Goal: Information Seeking & Learning: Check status

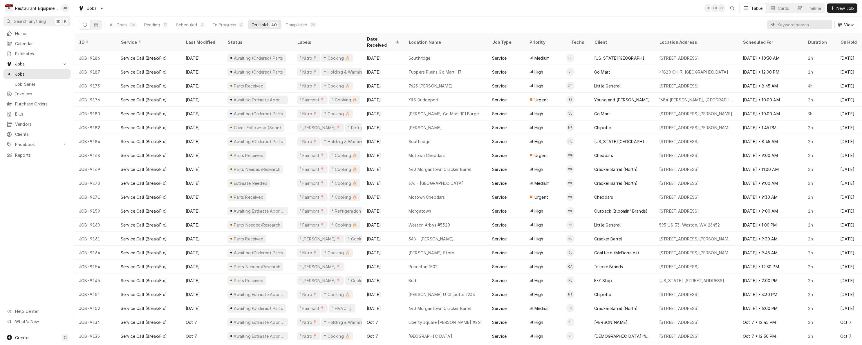
click at [785, 26] on input "Dynamic Content Wrapper" at bounding box center [803, 24] width 52 height 9
type input "/"
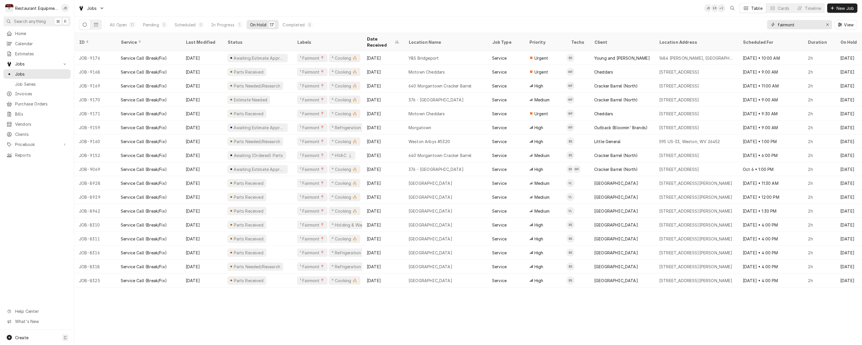
type input "fairmont"
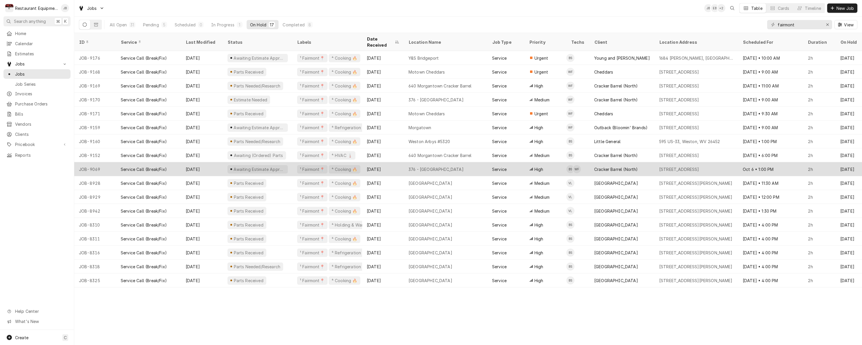
click at [478, 165] on div "376 - Fairmont" at bounding box center [446, 169] width 84 height 14
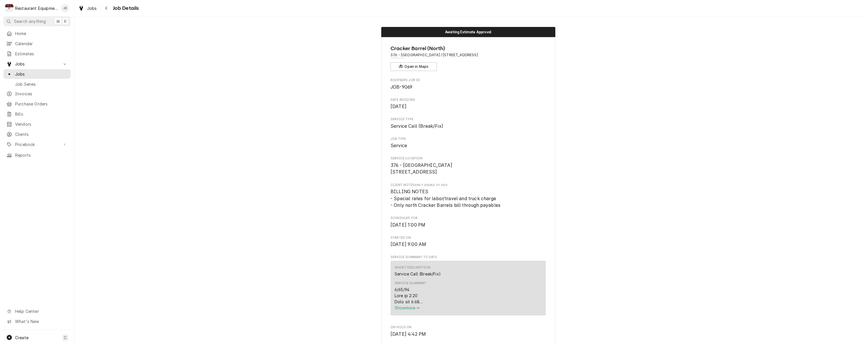
click at [403, 311] on span "Show more" at bounding box center [407, 308] width 26 height 5
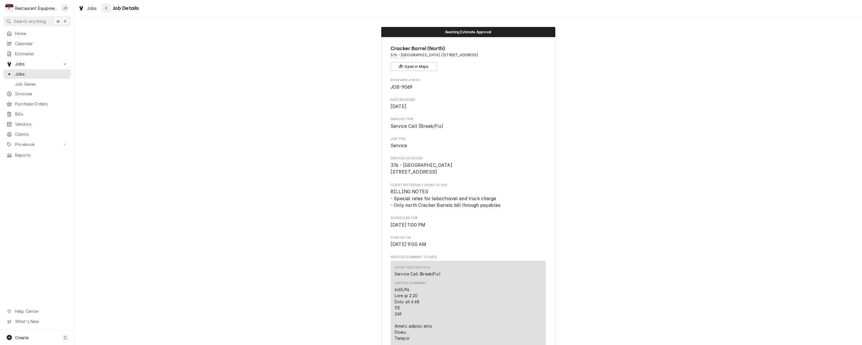
click at [106, 9] on icon "Navigate back" at bounding box center [106, 8] width 3 height 4
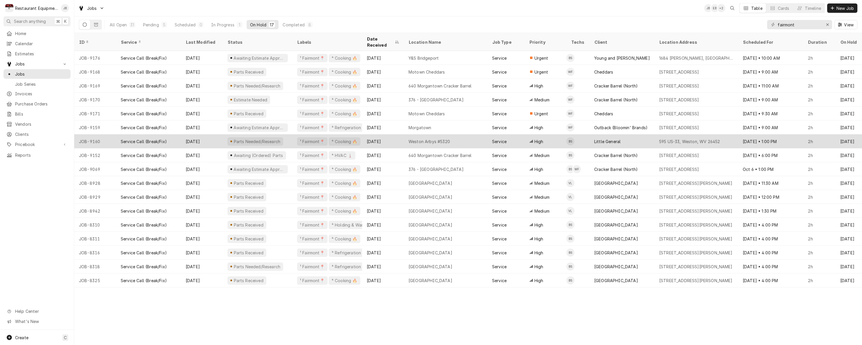
click at [391, 135] on div "[DATE]" at bounding box center [383, 142] width 42 height 14
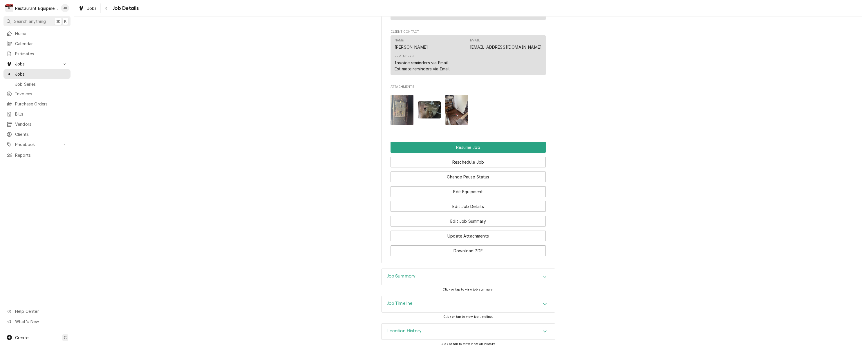
scroll to position [622, 0]
click at [105, 8] on div "Navigate back" at bounding box center [107, 8] width 6 height 6
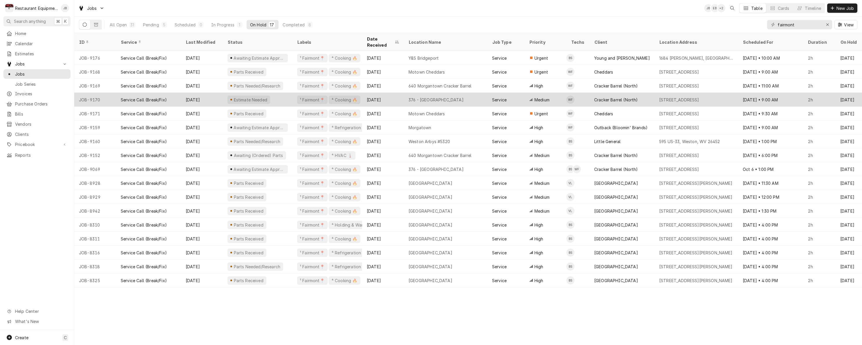
click at [289, 93] on div "Estimate Needed" at bounding box center [258, 100] width 70 height 14
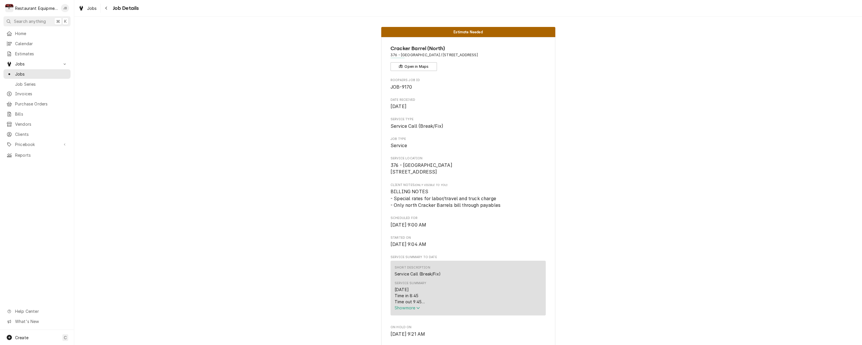
click at [404, 310] on span "Show more" at bounding box center [407, 308] width 26 height 5
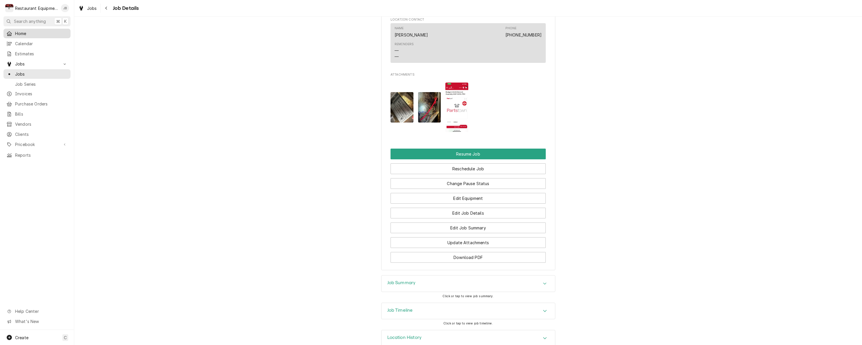
scroll to position [698, 0]
click at [108, 9] on div "Navigate back" at bounding box center [107, 8] width 6 height 6
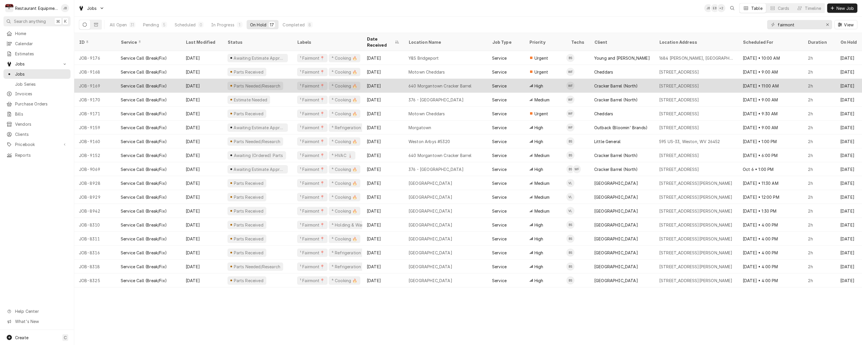
click at [213, 81] on div "Oct 13" at bounding box center [202, 86] width 42 height 14
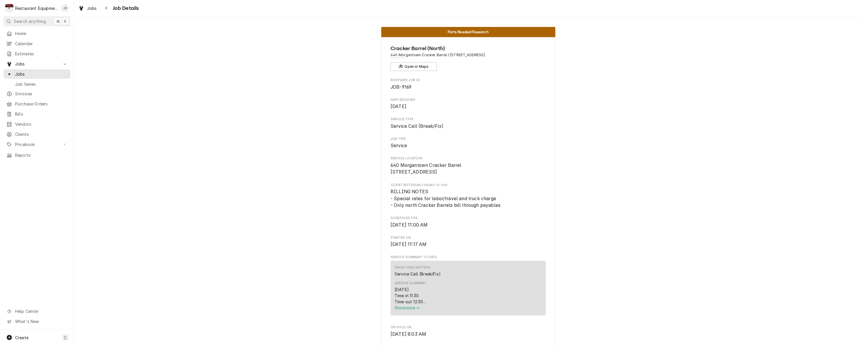
click at [417, 311] on span "Show more" at bounding box center [407, 308] width 26 height 5
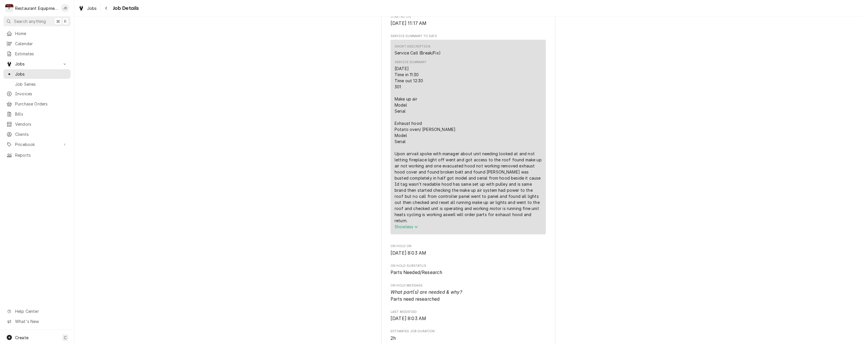
scroll to position [222, 0]
click at [106, 8] on icon "Navigate back" at bounding box center [106, 8] width 3 height 4
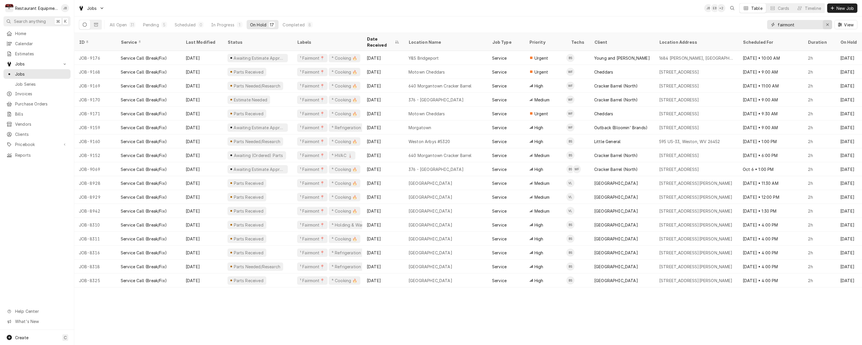
click at [824, 25] on div "Erase input" at bounding box center [827, 25] width 6 height 6
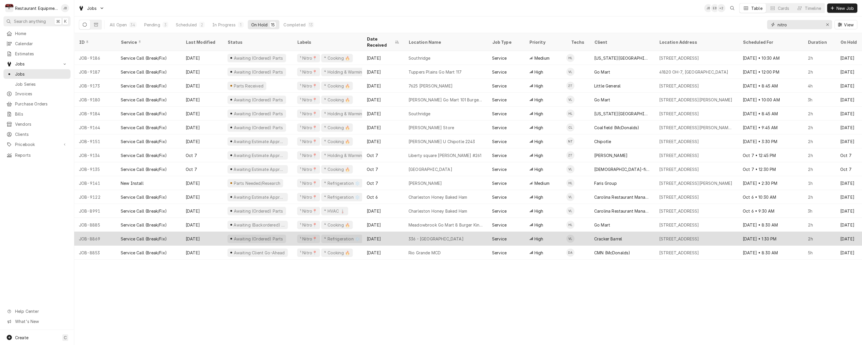
scroll to position [0, 0]
type input "nitro"
click at [614, 236] on div "Cracker Barrel" at bounding box center [608, 239] width 28 height 6
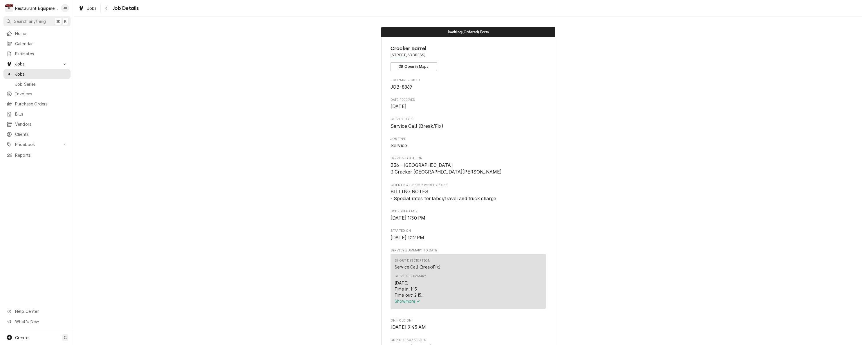
click at [413, 304] on span "Show more" at bounding box center [407, 301] width 26 height 5
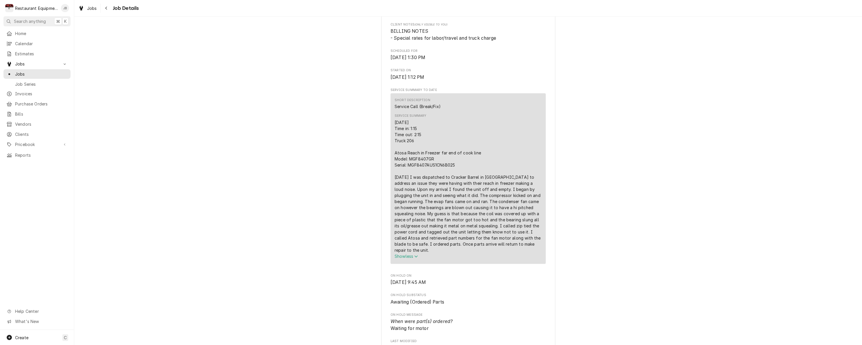
scroll to position [171, 0]
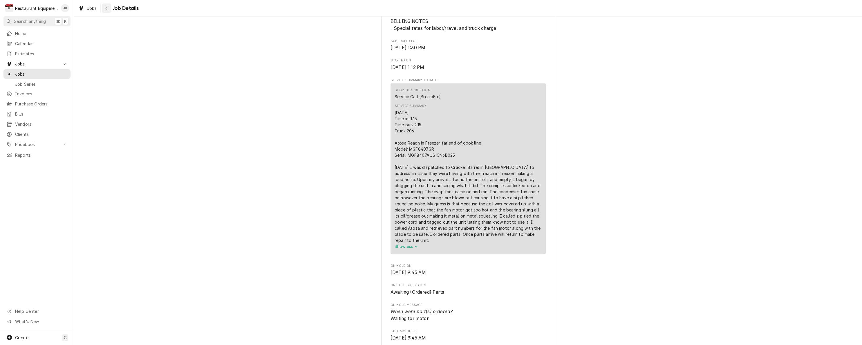
click at [107, 10] on div "Navigate back" at bounding box center [107, 8] width 6 height 6
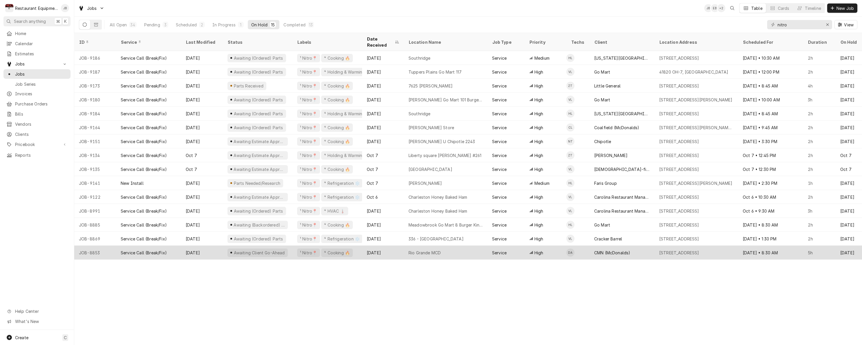
click at [442, 247] on div "Rio Grande MCD" at bounding box center [446, 253] width 84 height 14
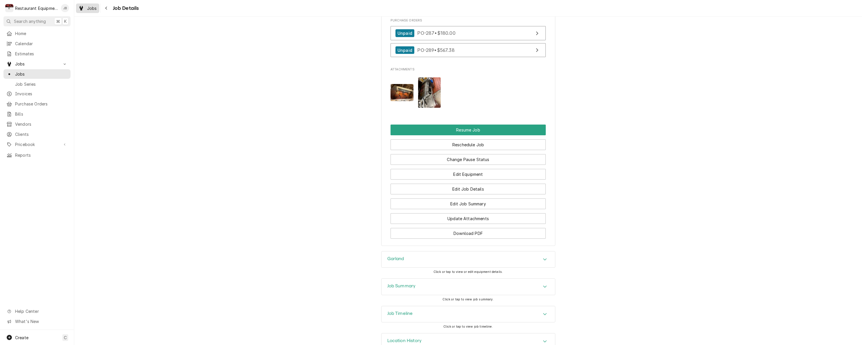
scroll to position [828, 0]
click at [105, 9] on icon "Navigate back" at bounding box center [106, 8] width 3 height 4
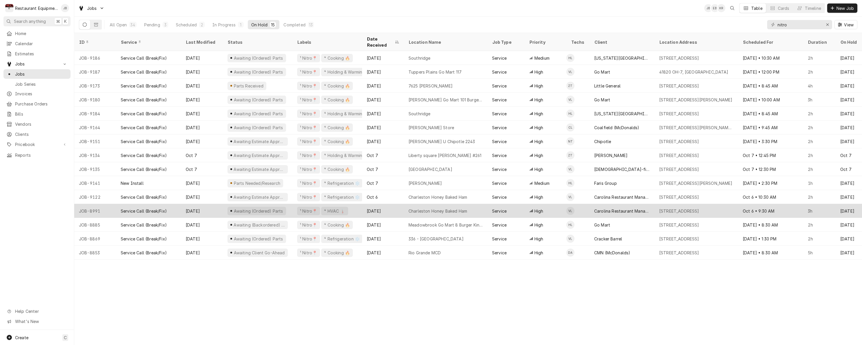
click at [358, 204] on div "¹ Nitro📍 ⁴ HVAC 🌡️" at bounding box center [327, 211] width 70 height 14
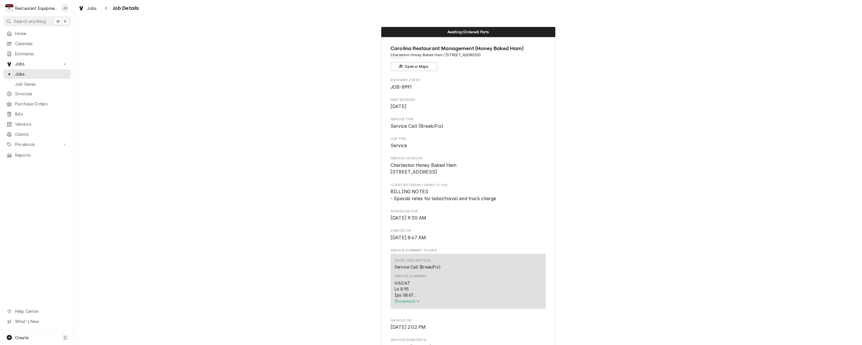
click at [413, 304] on span "Show more" at bounding box center [407, 301] width 26 height 5
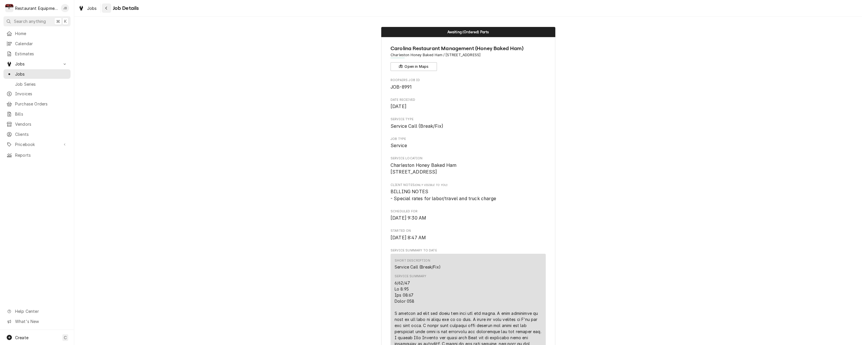
click at [106, 6] on icon "Navigate back" at bounding box center [106, 8] width 3 height 4
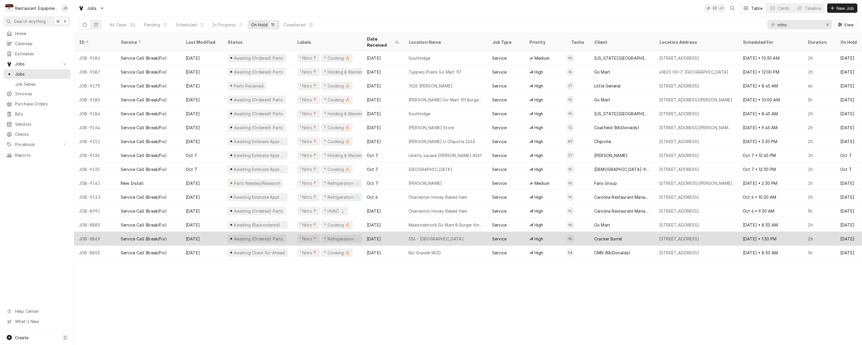
click at [401, 232] on div "[DATE]" at bounding box center [383, 239] width 42 height 14
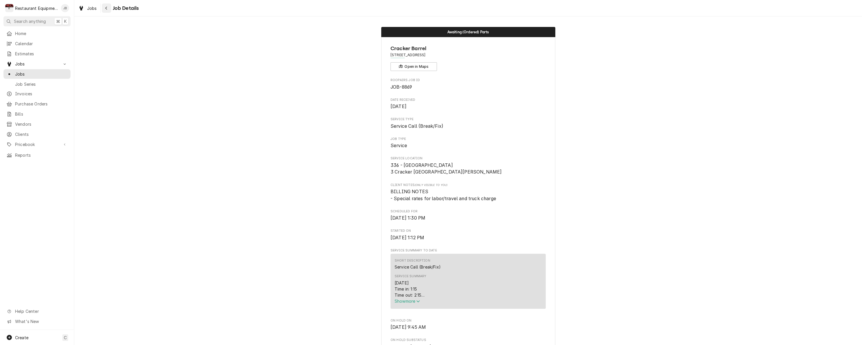
click at [106, 9] on icon "Navigate back" at bounding box center [106, 8] width 2 height 3
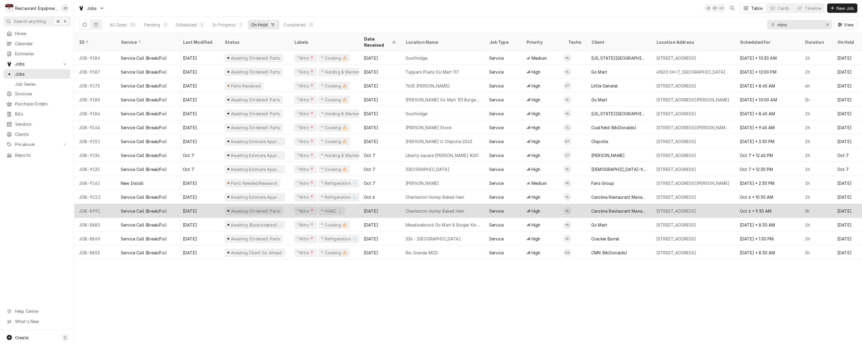
scroll to position [0, 3]
click at [351, 207] on div "¹ Nitro📍 ⁴ HVAC 🌡️" at bounding box center [324, 211] width 70 height 14
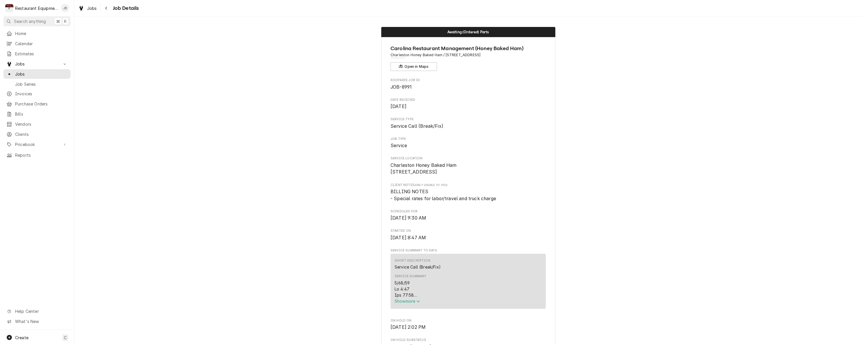
click at [408, 302] on span "Show more" at bounding box center [407, 301] width 26 height 5
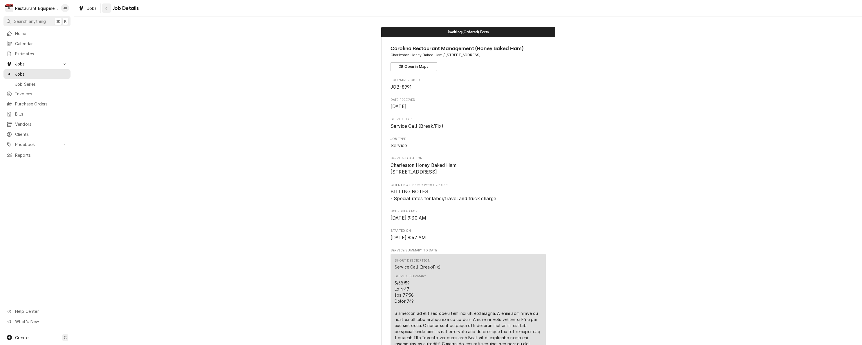
click at [107, 8] on icon "Navigate back" at bounding box center [106, 8] width 3 height 4
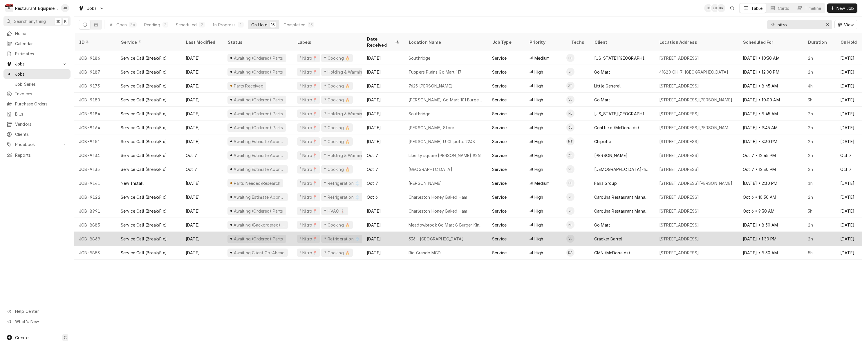
scroll to position [0, 0]
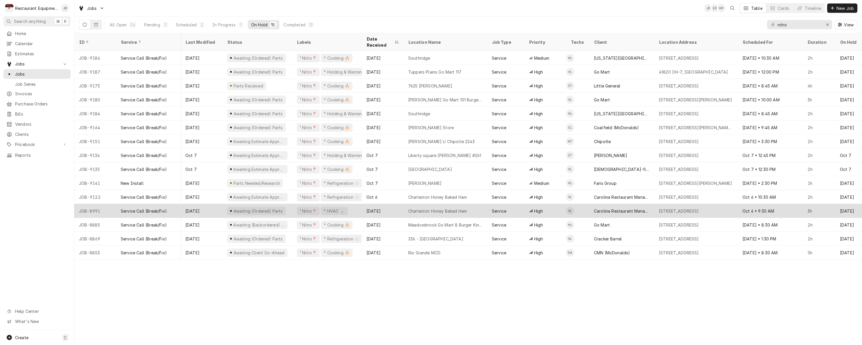
click at [390, 204] on div "Sep 23" at bounding box center [383, 211] width 42 height 14
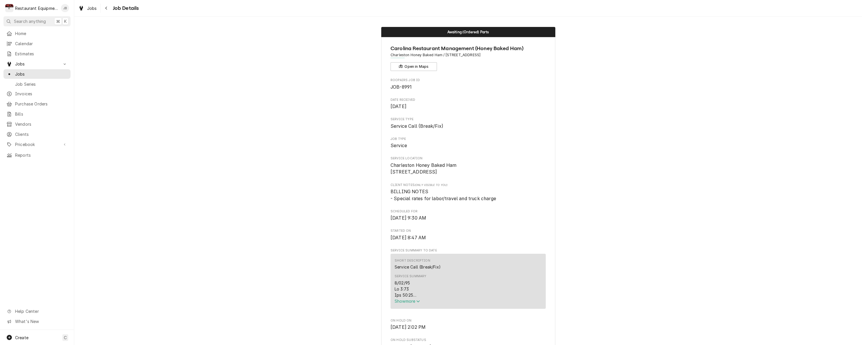
click at [402, 304] on span "Show more" at bounding box center [407, 301] width 26 height 5
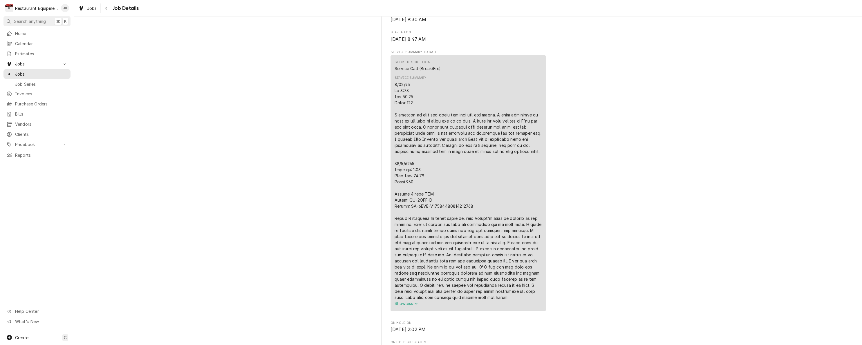
scroll to position [212, 0]
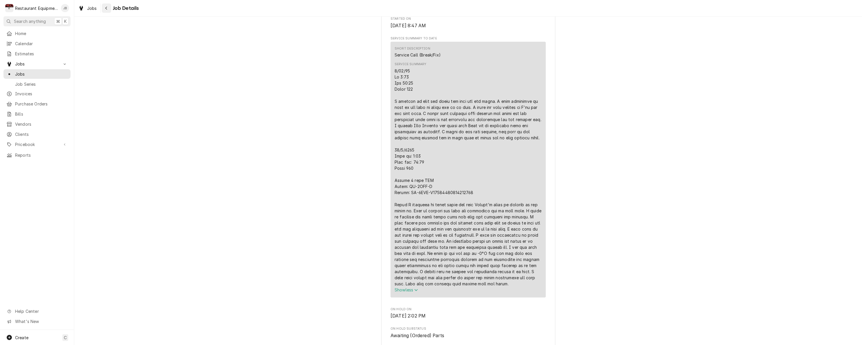
click at [107, 9] on icon "Navigate back" at bounding box center [106, 8] width 2 height 3
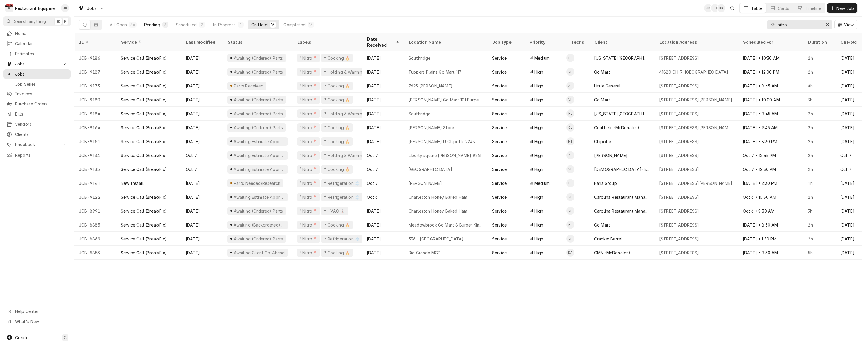
click at [161, 27] on button "Pending 3" at bounding box center [156, 24] width 31 height 9
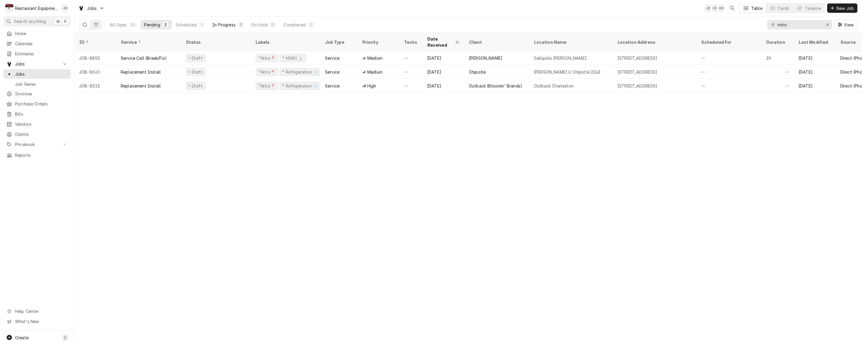
click at [224, 23] on div "In Progress" at bounding box center [223, 25] width 23 height 6
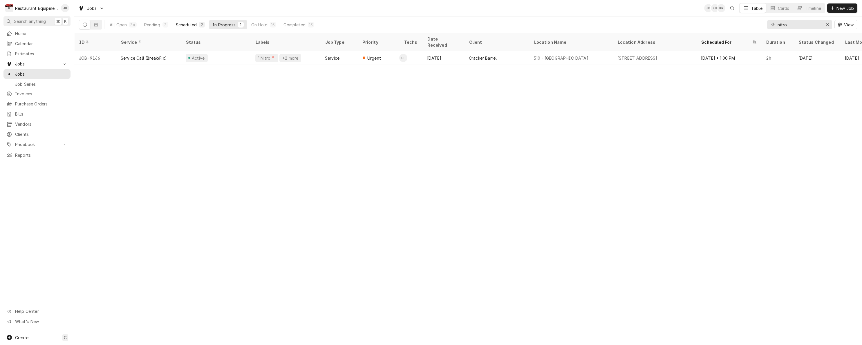
click at [190, 23] on div "Scheduled" at bounding box center [186, 25] width 21 height 6
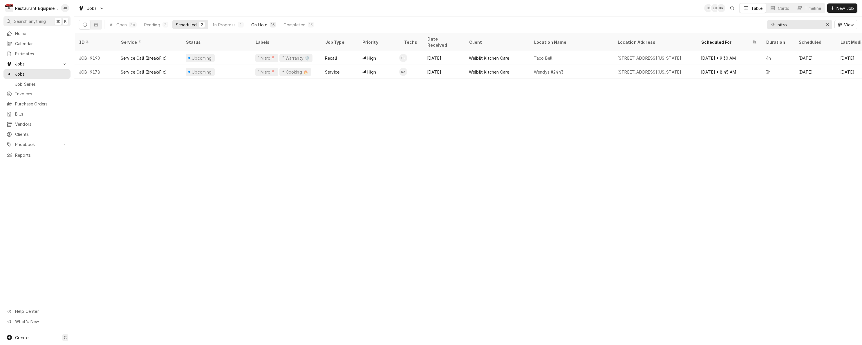
click at [268, 27] on button "On Hold 15" at bounding box center [264, 24] width 32 height 9
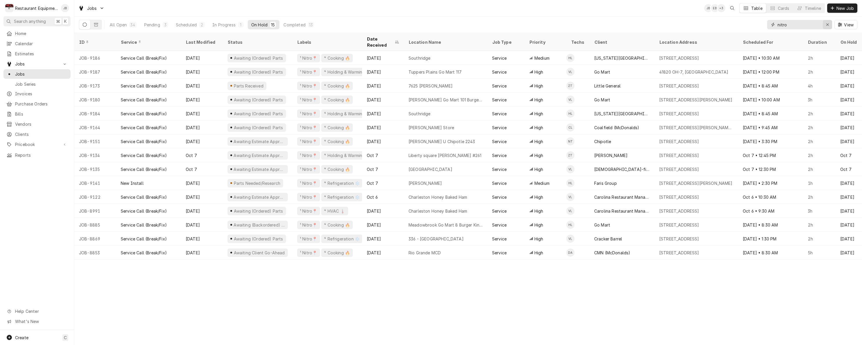
click at [824, 23] on button "Erase input" at bounding box center [827, 24] width 9 height 9
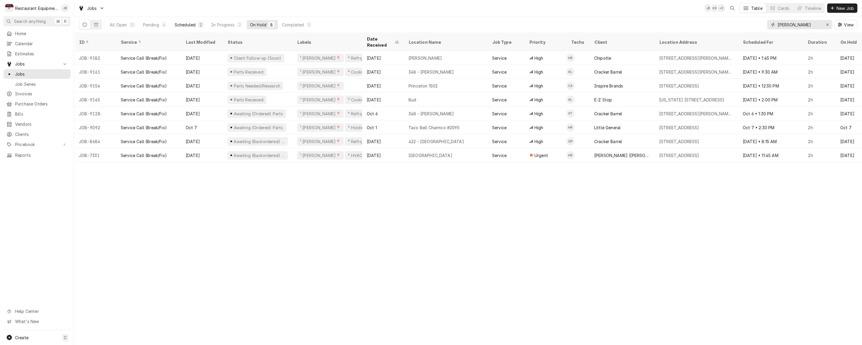
type input "[PERSON_NAME]"
click at [188, 25] on div "Scheduled" at bounding box center [185, 25] width 21 height 6
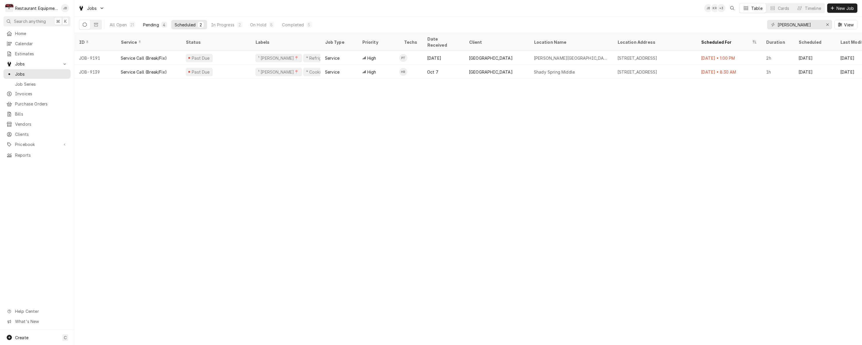
click at [158, 24] on div "Pending" at bounding box center [151, 25] width 16 height 6
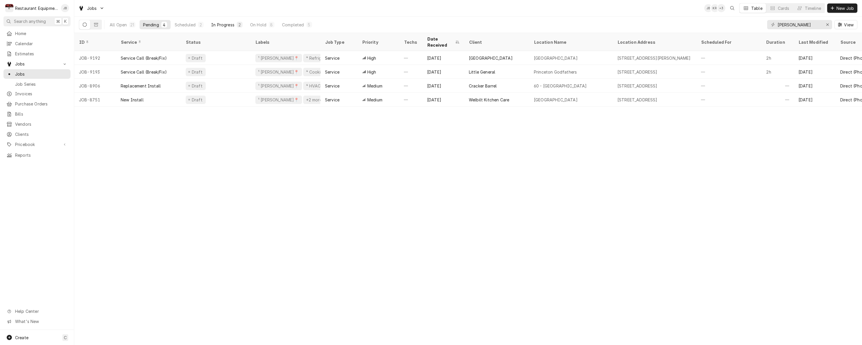
click at [235, 29] on button "In Progress 2" at bounding box center [227, 24] width 38 height 9
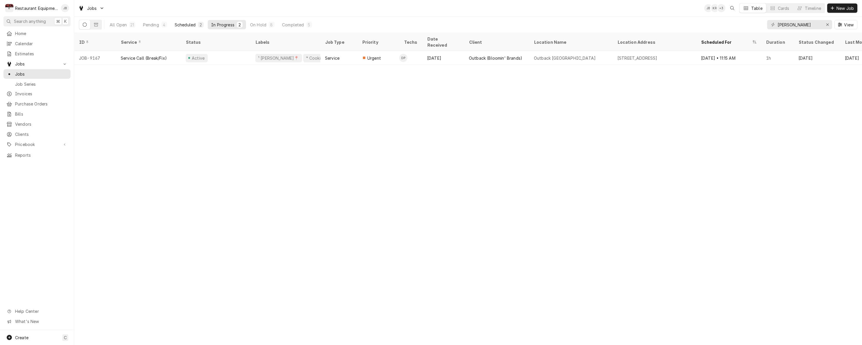
click at [197, 24] on button "Scheduled 2" at bounding box center [189, 24] width 36 height 9
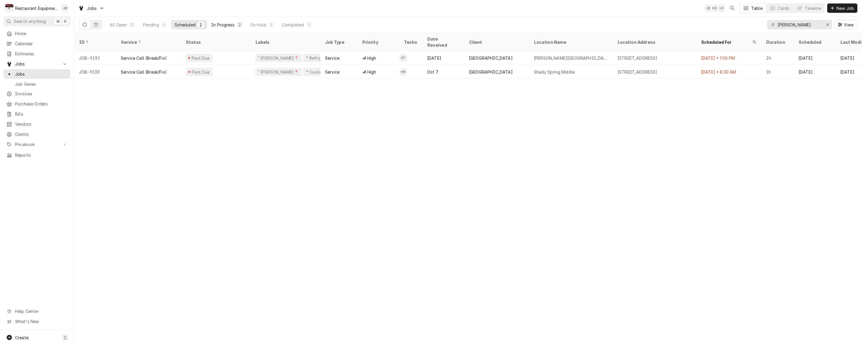
click at [224, 23] on div "In Progress" at bounding box center [222, 25] width 23 height 6
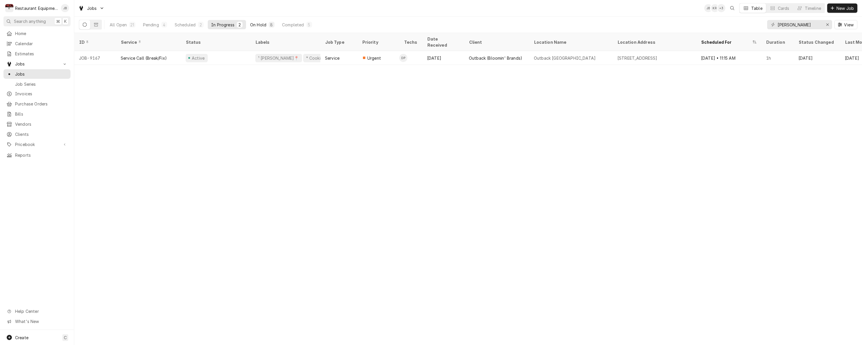
click at [271, 26] on div "8" at bounding box center [271, 25] width 3 height 6
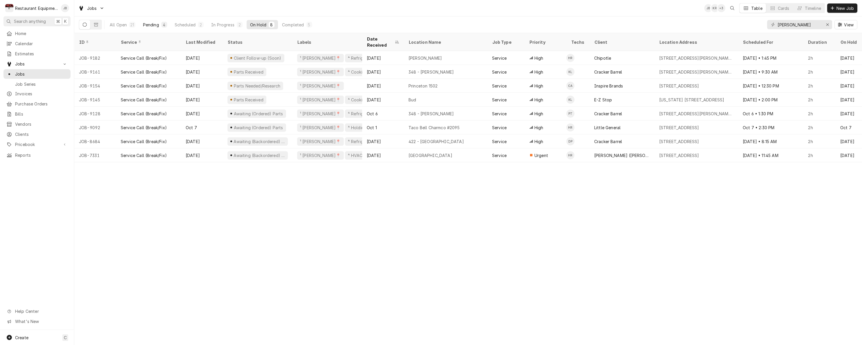
click at [157, 23] on div "Pending" at bounding box center [151, 25] width 16 height 6
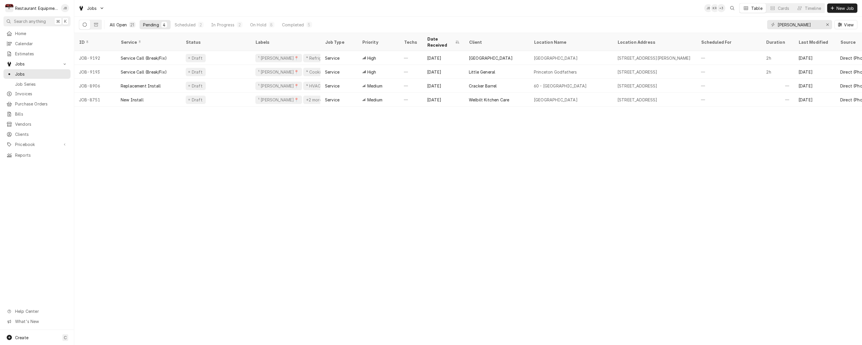
click at [127, 24] on button "All Open 21" at bounding box center [122, 24] width 33 height 9
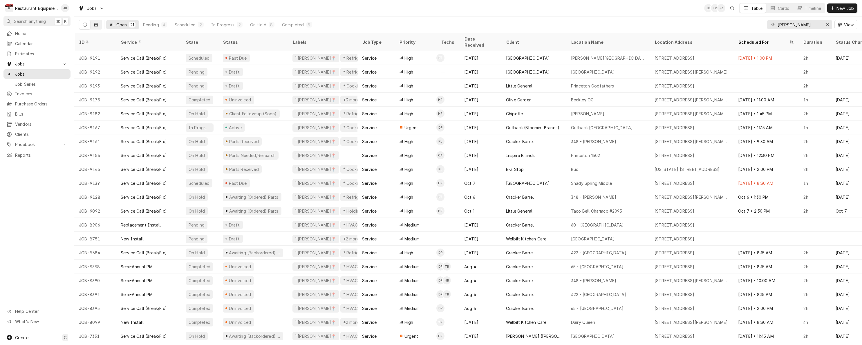
drag, startPoint x: 84, startPoint y: 26, endPoint x: 91, endPoint y: 26, distance: 7.0
click at [84, 26] on icon "Dynamic Content Wrapper" at bounding box center [85, 25] width 4 height 4
click at [85, 23] on icon "Dynamic Content Wrapper" at bounding box center [85, 25] width 4 height 4
click at [97, 26] on icon "Dynamic Content Wrapper" at bounding box center [96, 25] width 4 height 4
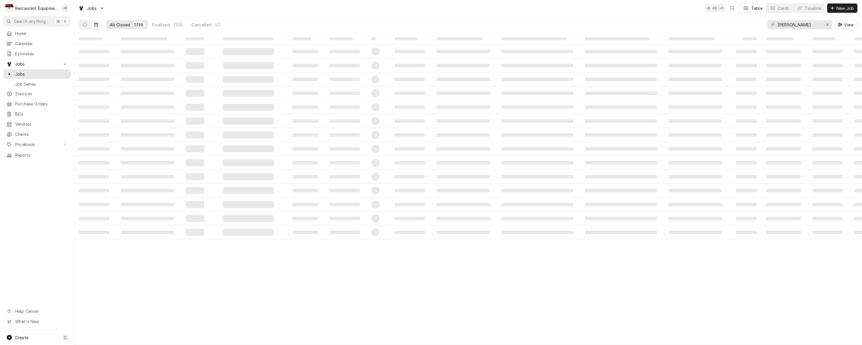
click at [90, 25] on button "Dynamic Content Wrapper" at bounding box center [95, 24] width 11 height 9
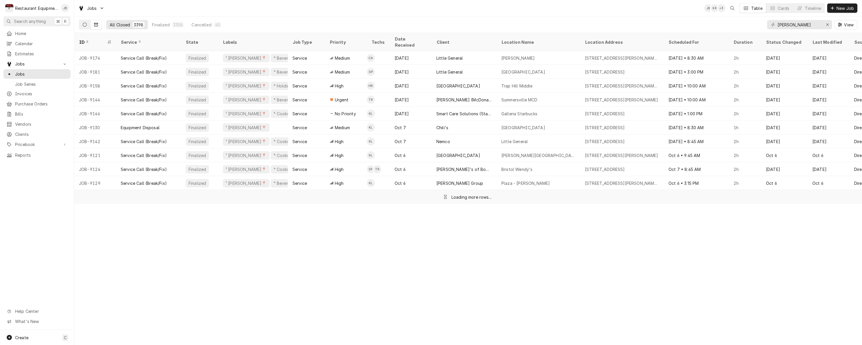
click at [86, 24] on icon "Dynamic Content Wrapper" at bounding box center [85, 25] width 4 height 4
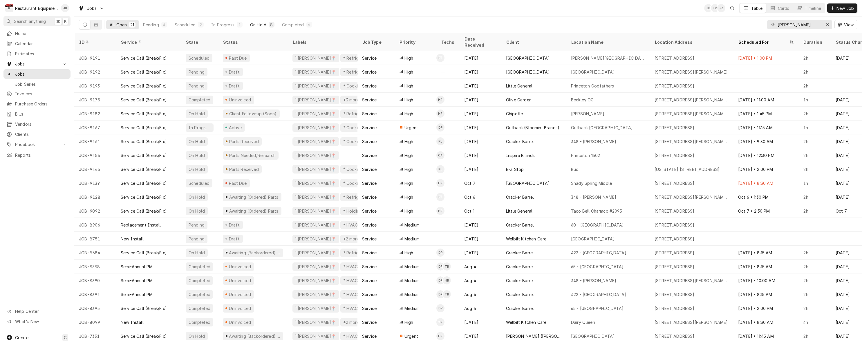
click at [276, 25] on button "On Hold 8" at bounding box center [262, 24] width 31 height 9
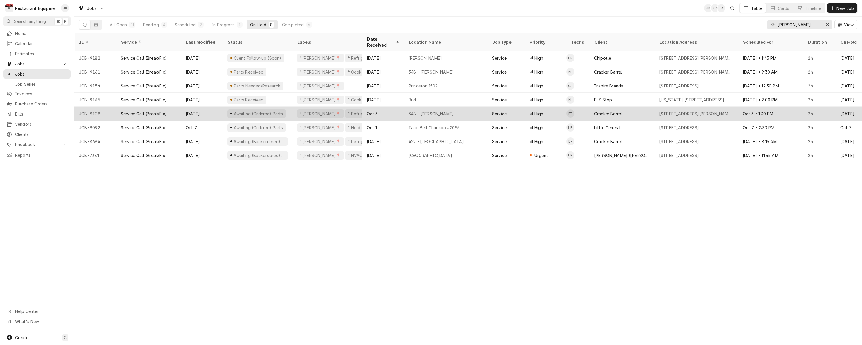
click at [288, 107] on div "Awaiting (Ordered) Parts" at bounding box center [258, 114] width 70 height 14
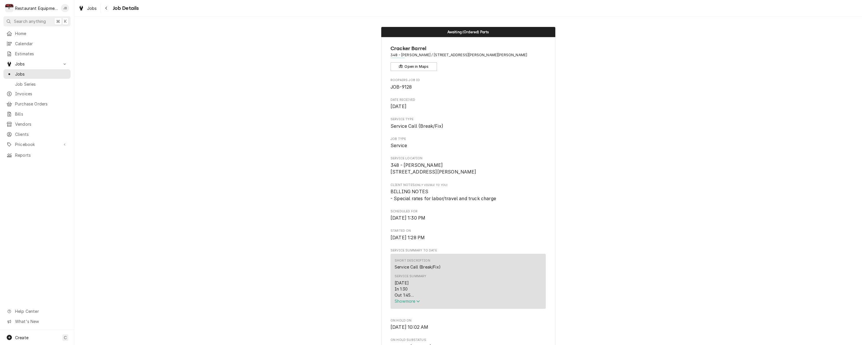
click at [412, 304] on span "Show more" at bounding box center [407, 301] width 26 height 5
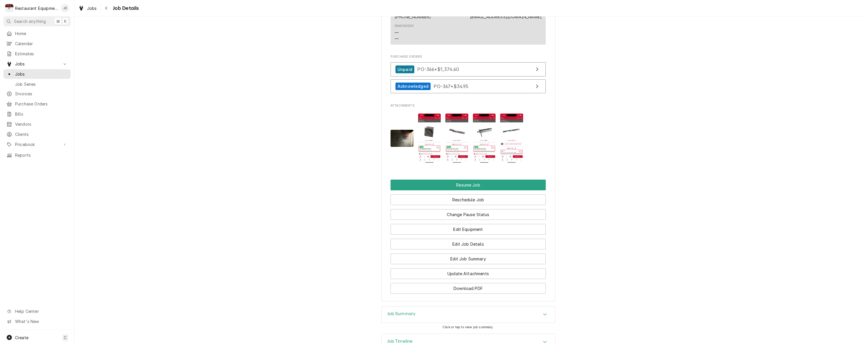
scroll to position [705, 0]
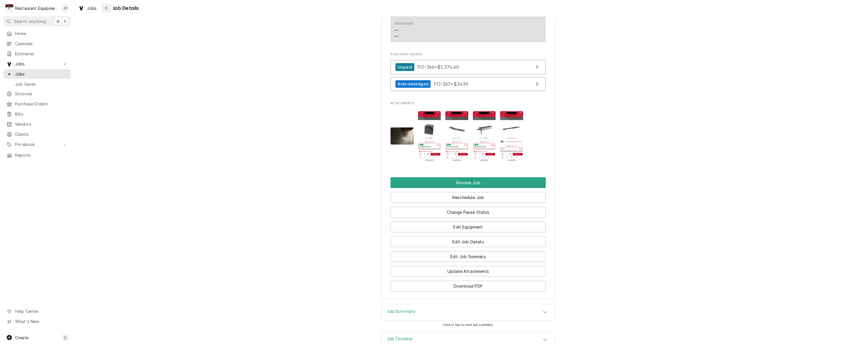
click at [107, 8] on icon "Navigate back" at bounding box center [106, 8] width 3 height 4
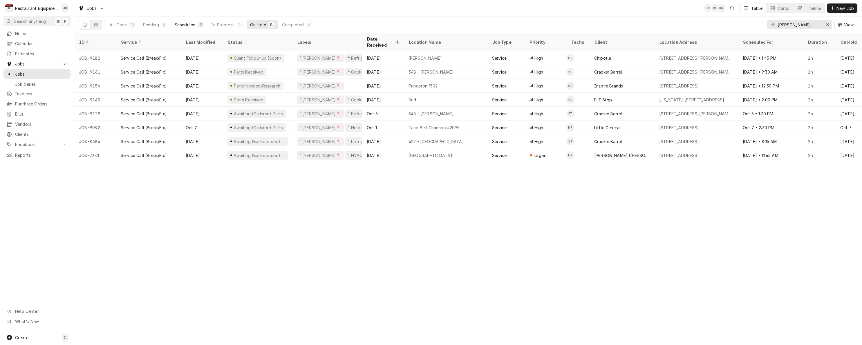
click at [185, 24] on div "Scheduled" at bounding box center [185, 25] width 21 height 6
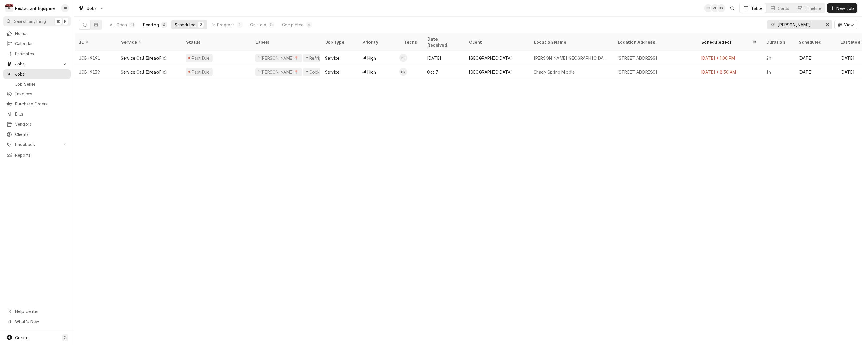
click at [159, 24] on button "Pending 4" at bounding box center [155, 24] width 31 height 9
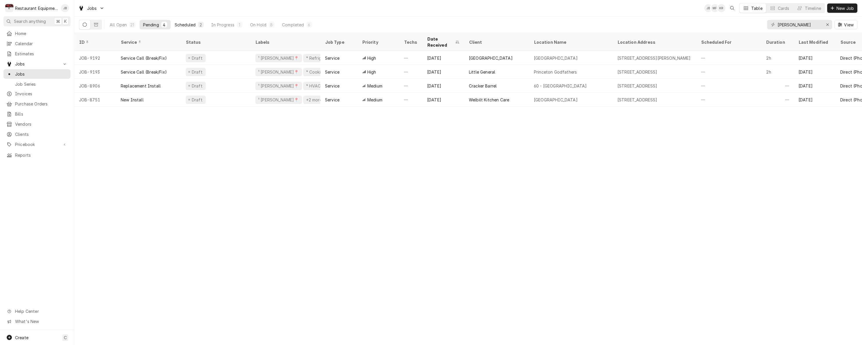
click at [191, 22] on div "Scheduled" at bounding box center [185, 25] width 21 height 6
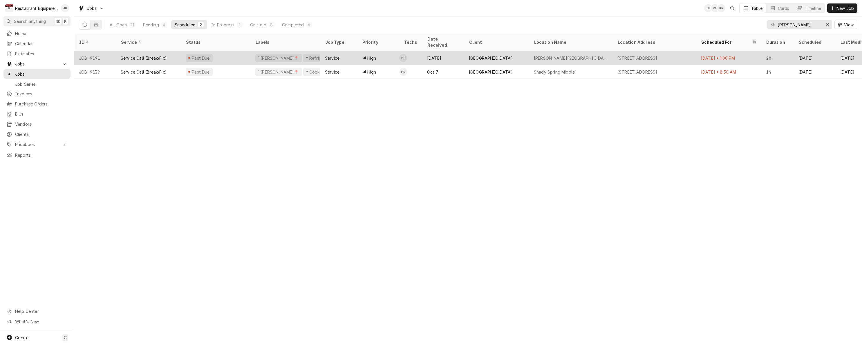
click at [356, 55] on div "Service" at bounding box center [338, 58] width 37 height 14
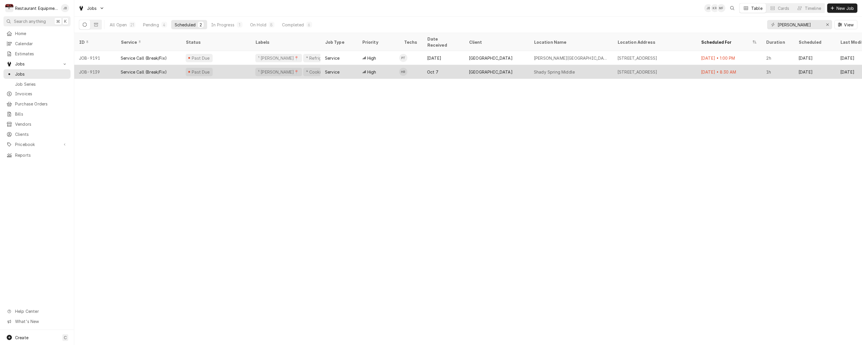
click at [320, 65] on div "¹ Beckley📍 ⁴ Cooking 🔥" at bounding box center [286, 72] width 70 height 14
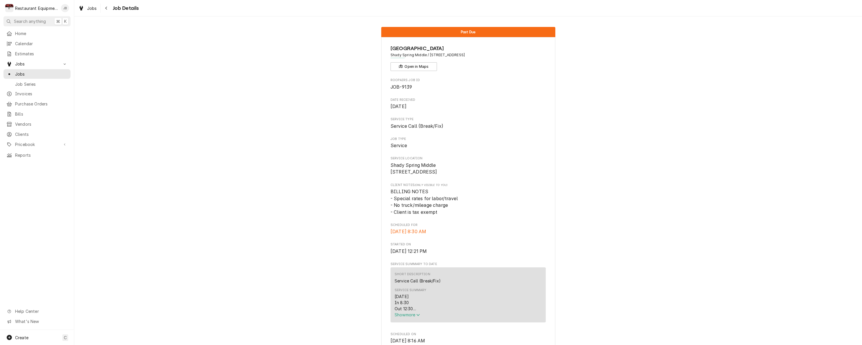
click at [410, 318] on span "Show more" at bounding box center [407, 315] width 26 height 5
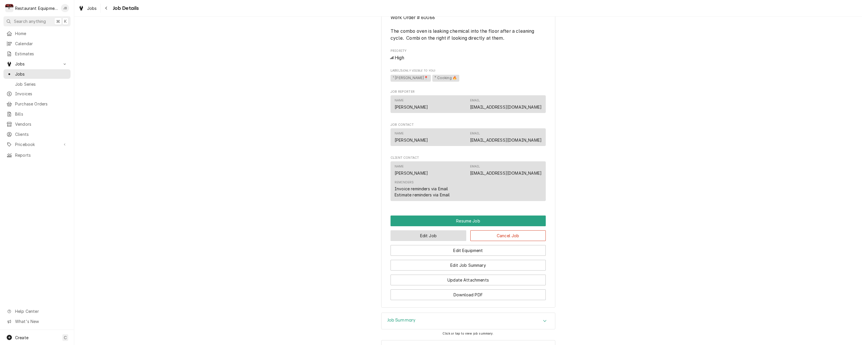
scroll to position [513, 0]
click at [109, 8] on div "Navigate back" at bounding box center [107, 8] width 6 height 6
click at [108, 9] on div "Navigate back" at bounding box center [107, 8] width 6 height 6
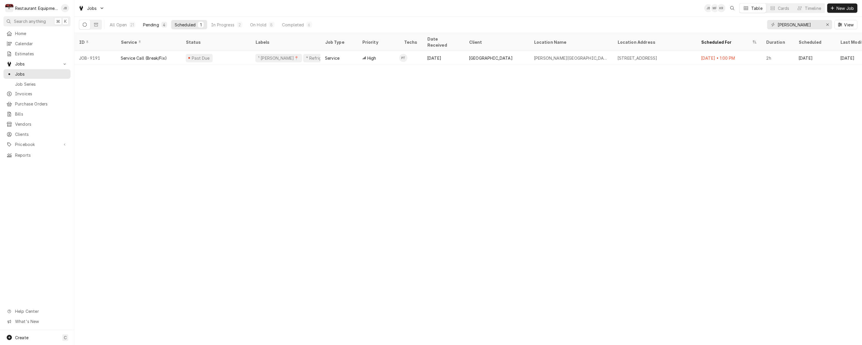
click at [161, 23] on button "Pending 4" at bounding box center [155, 24] width 31 height 9
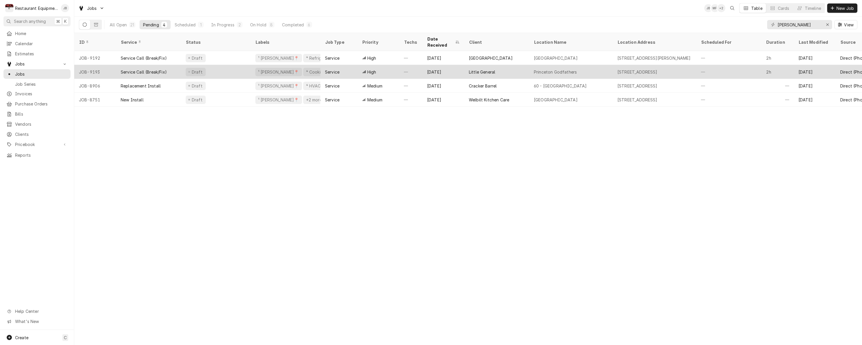
click at [519, 66] on div "Little General" at bounding box center [496, 72] width 65 height 14
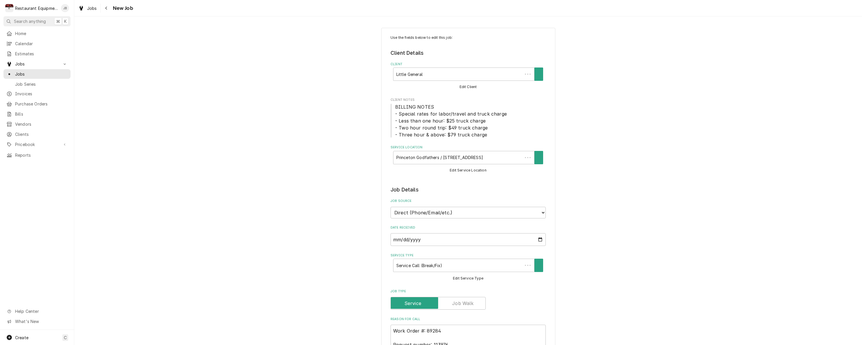
type textarea "x"
click at [108, 9] on div "Navigate back" at bounding box center [107, 8] width 6 height 6
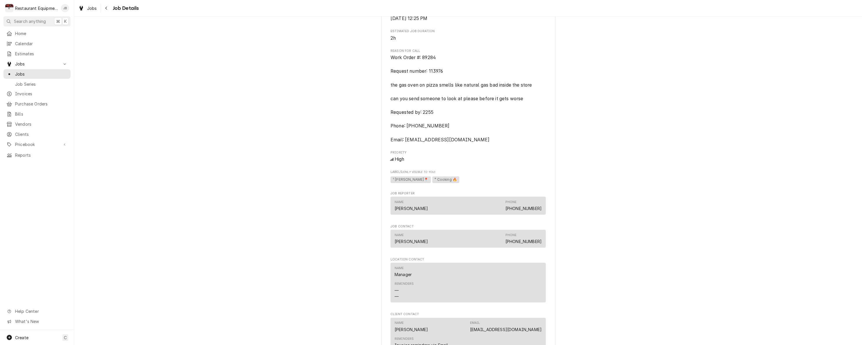
scroll to position [221, 0]
click at [106, 8] on icon "Navigate back" at bounding box center [106, 8] width 2 height 3
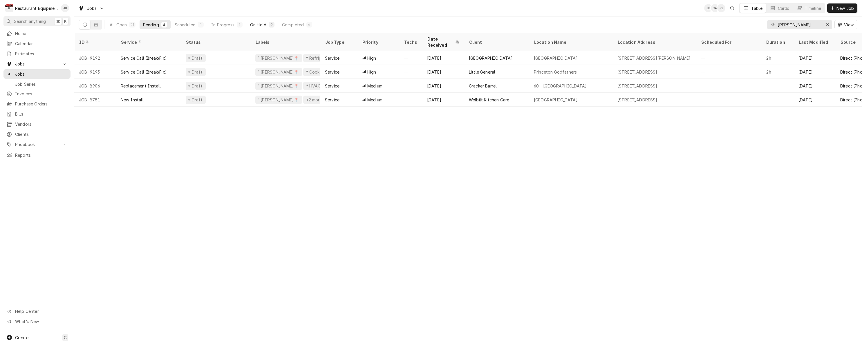
click at [263, 22] on div "On Hold" at bounding box center [258, 25] width 16 height 6
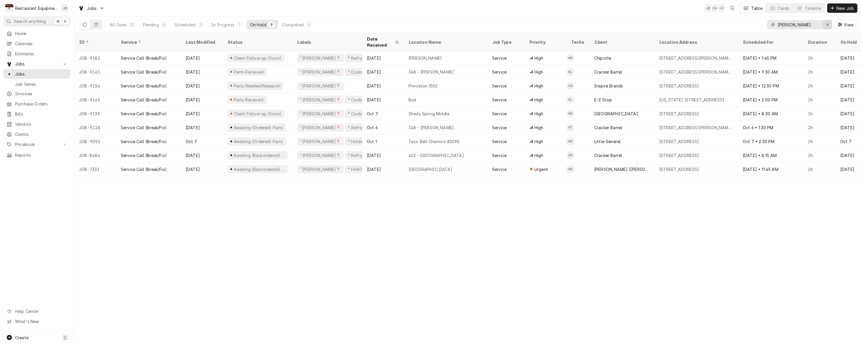
click at [826, 25] on icon "Erase input" at bounding box center [827, 25] width 3 height 4
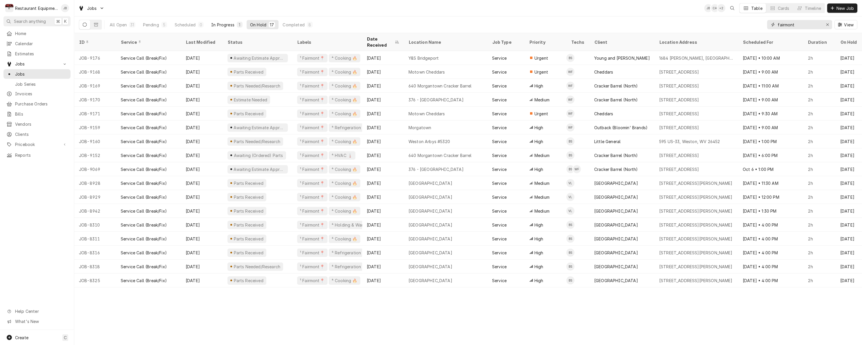
type input "fairmont"
click at [223, 26] on div "In Progress" at bounding box center [222, 25] width 23 height 6
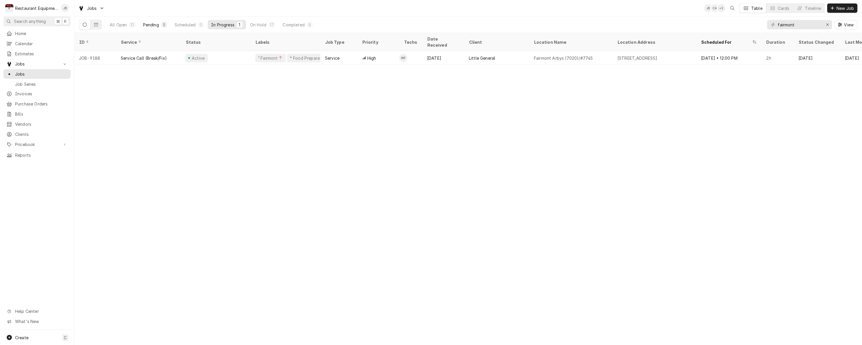
click at [147, 22] on div "Pending" at bounding box center [151, 25] width 16 height 6
